Goal: Navigation & Orientation: Find specific page/section

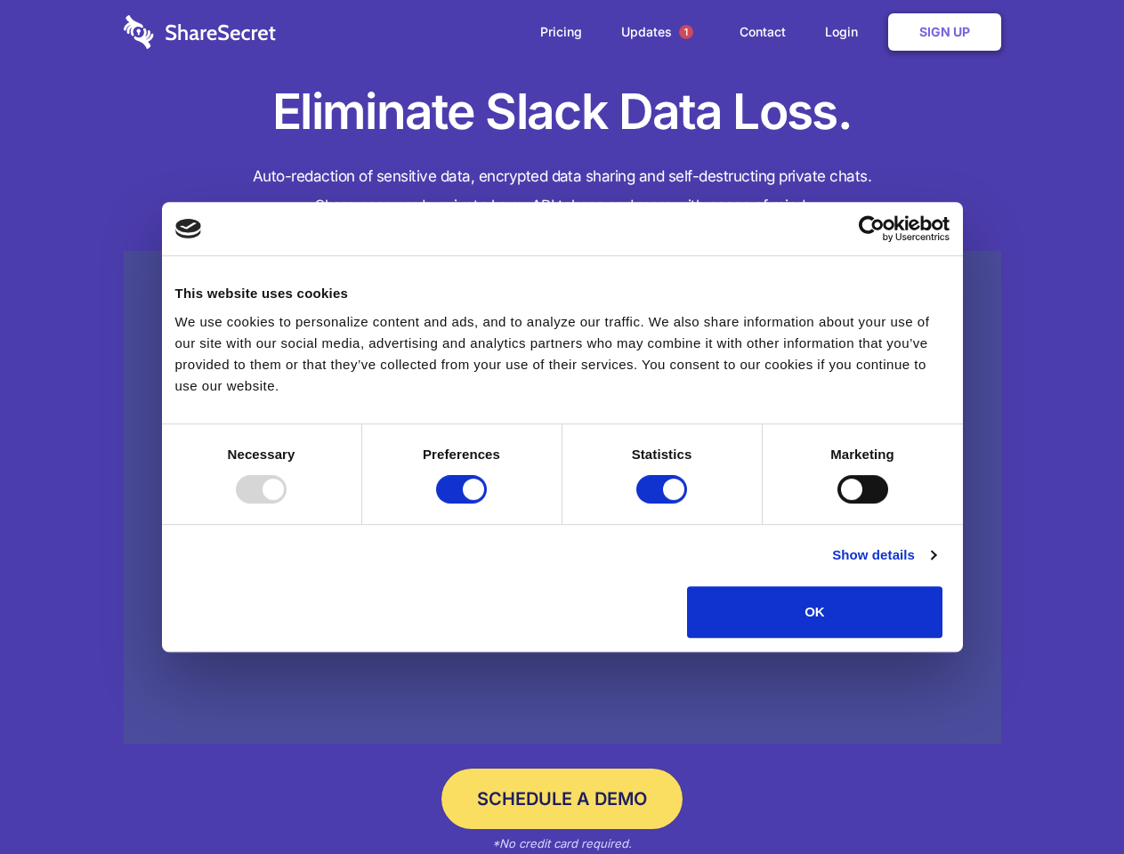
click at [287, 504] on div at bounding box center [261, 489] width 51 height 28
click at [487, 504] on input "Preferences" at bounding box center [461, 489] width 51 height 28
checkbox input "false"
click at [664, 504] on input "Statistics" at bounding box center [661, 489] width 51 height 28
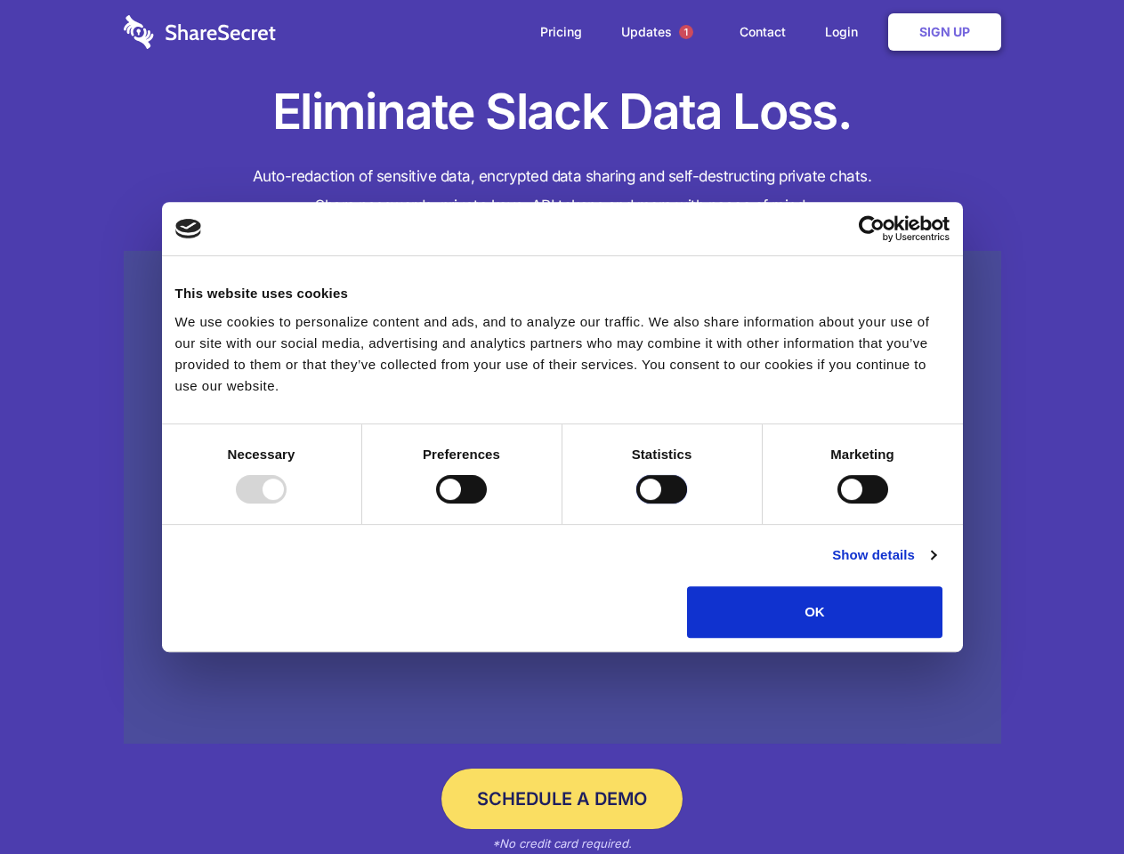
checkbox input "false"
click at [837, 504] on input "Marketing" at bounding box center [862, 489] width 51 height 28
checkbox input "true"
click at [935, 566] on link "Show details" at bounding box center [883, 555] width 103 height 21
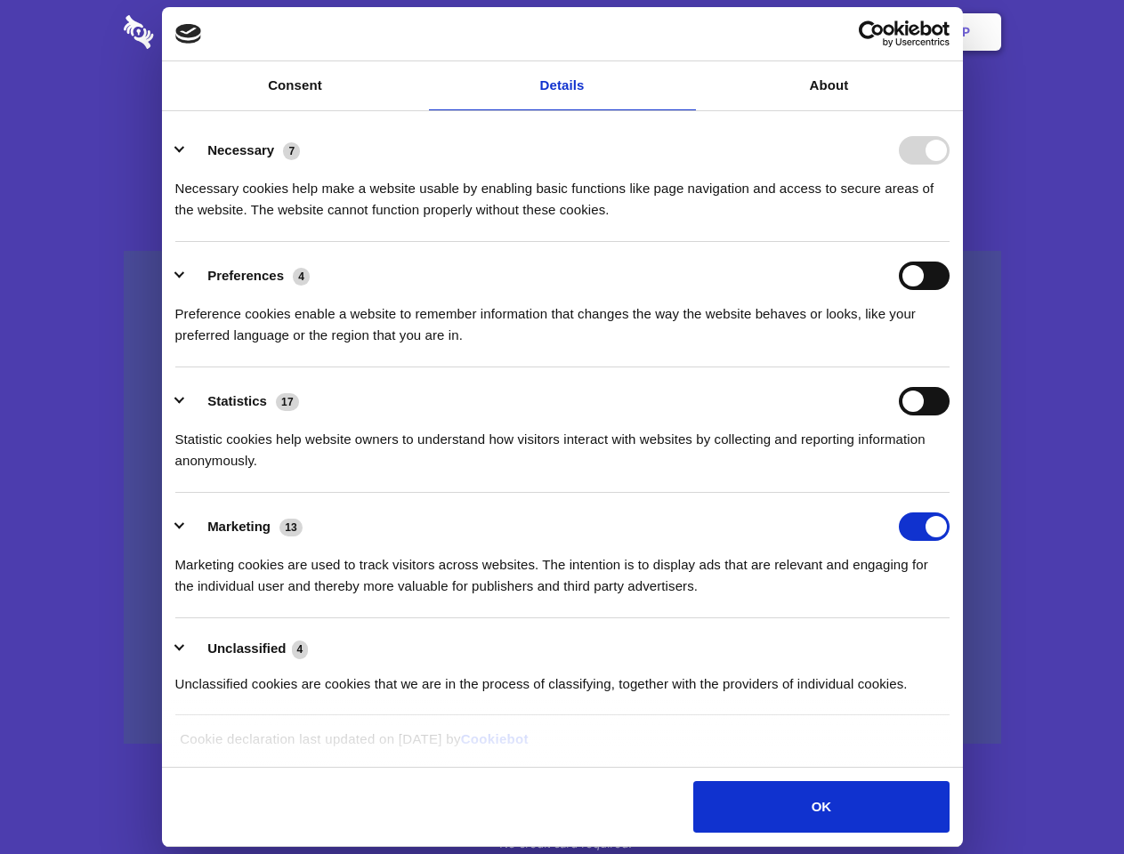
click at [949, 242] on li "Necessary 7 Necessary cookies help make a website usable by enabling basic func…" at bounding box center [562, 179] width 774 height 125
click at [685, 32] on span "1" at bounding box center [686, 32] width 14 height 14
